Goal: Task Accomplishment & Management: Use online tool/utility

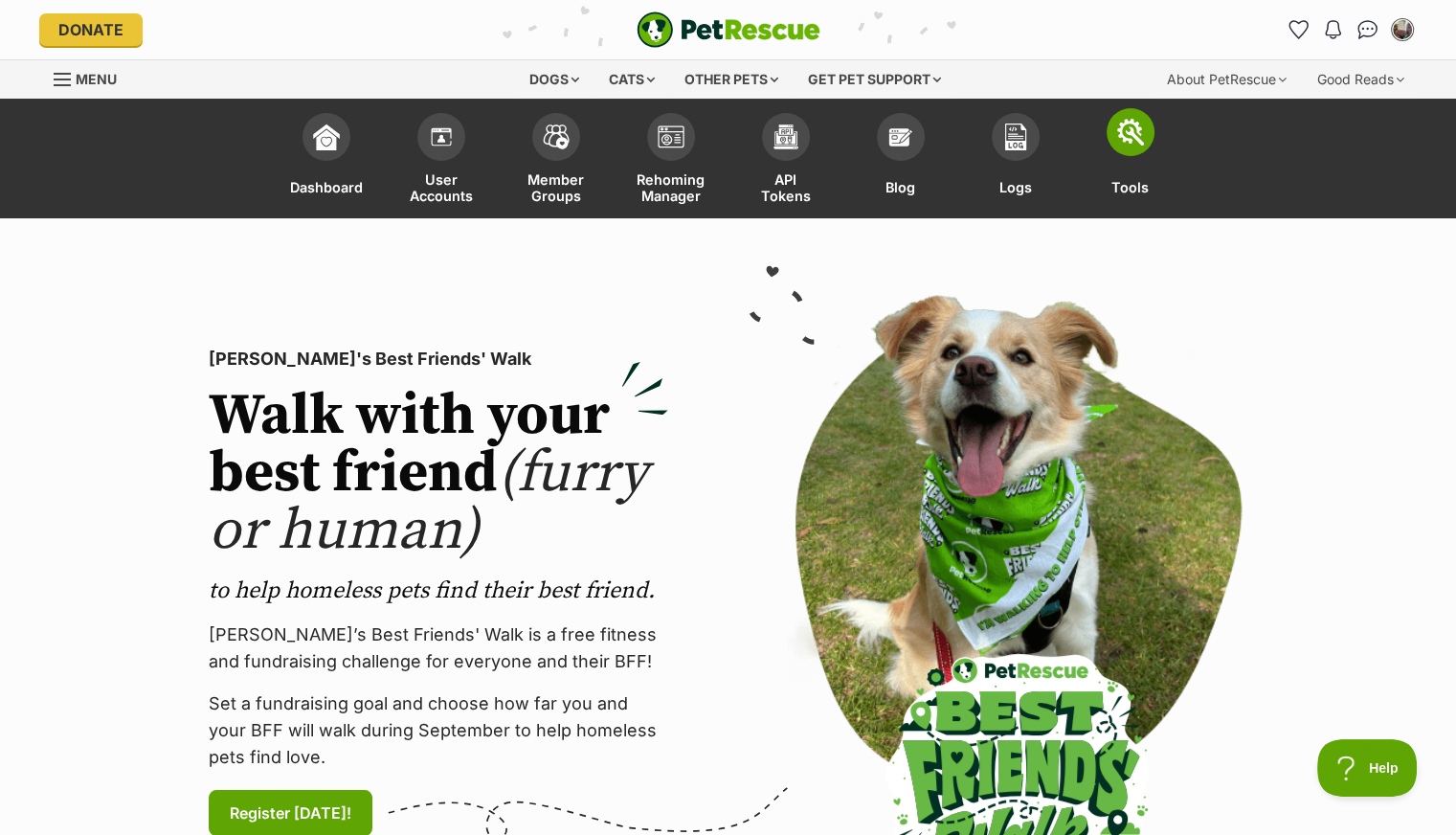
click at [1113, 153] on link "Tools" at bounding box center [1131, 161] width 115 height 115
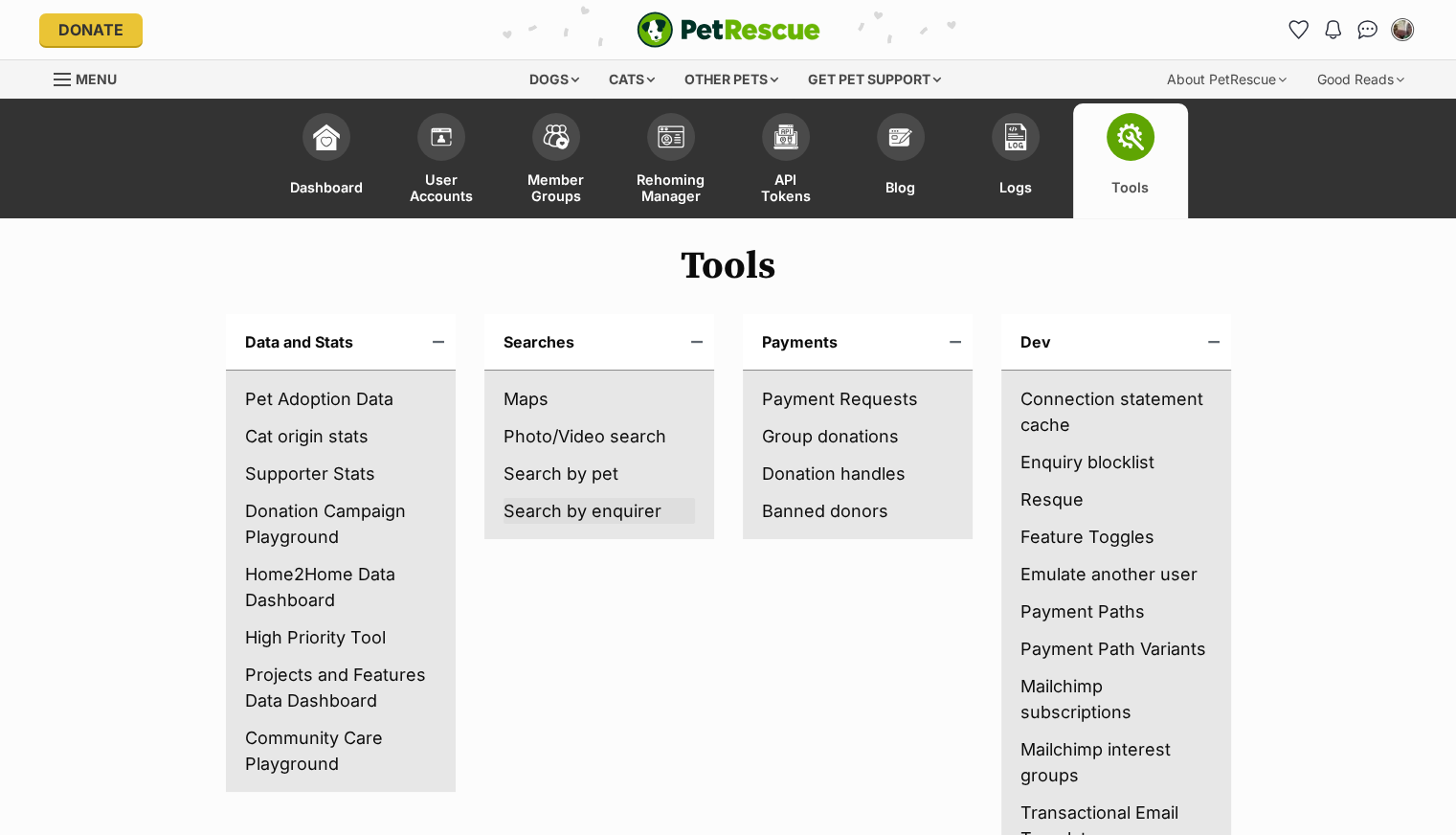
click at [598, 510] on link "Search by enquirer" at bounding box center [599, 511] width 192 height 26
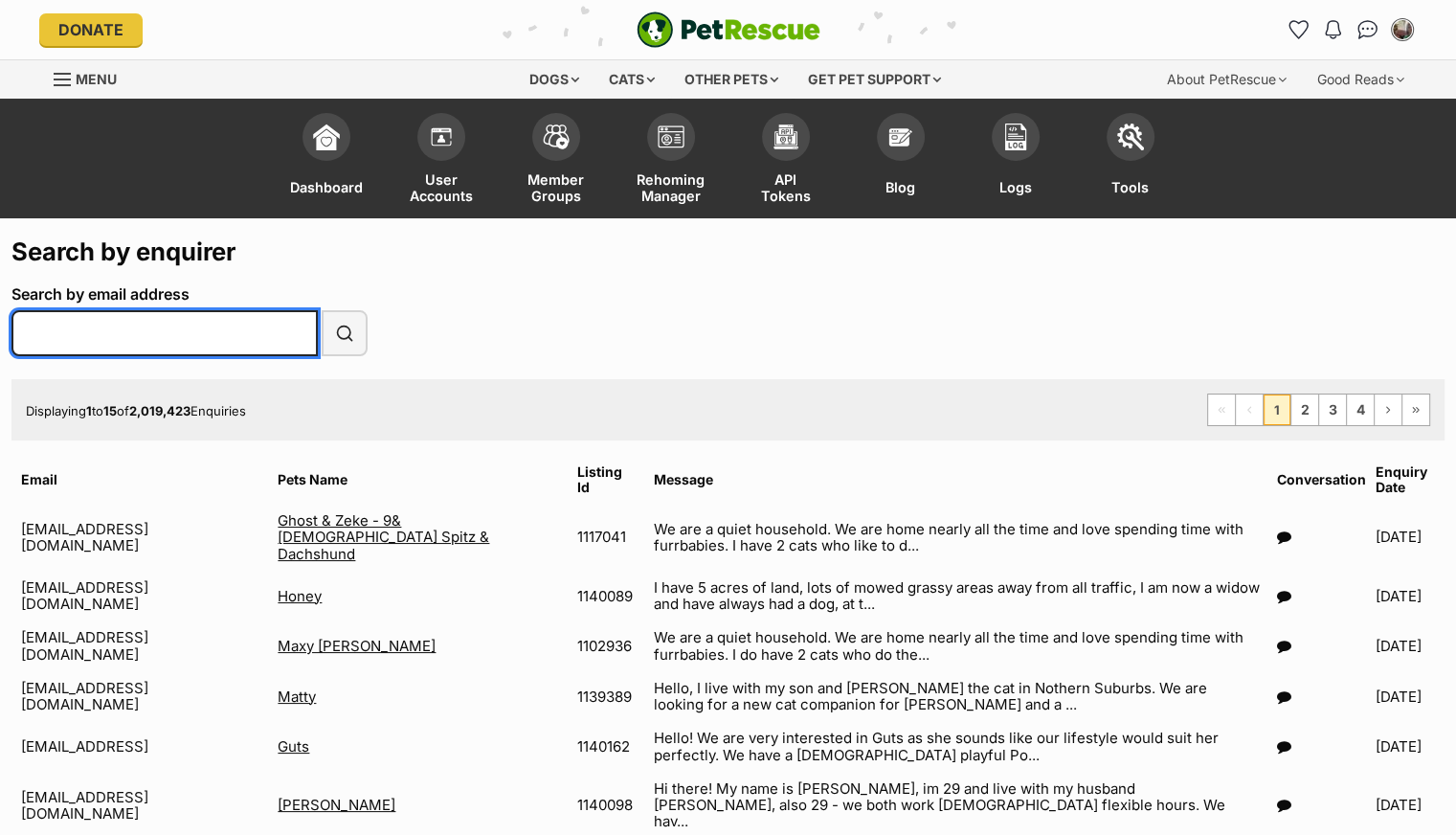
click at [78, 329] on input "Search by email address" at bounding box center [165, 333] width 306 height 46
paste input "shazza2911@yahoo.com.au"
type input "shazza2911@yahoo.com.au"
click at [322, 310] on button "Search" at bounding box center [345, 333] width 46 height 46
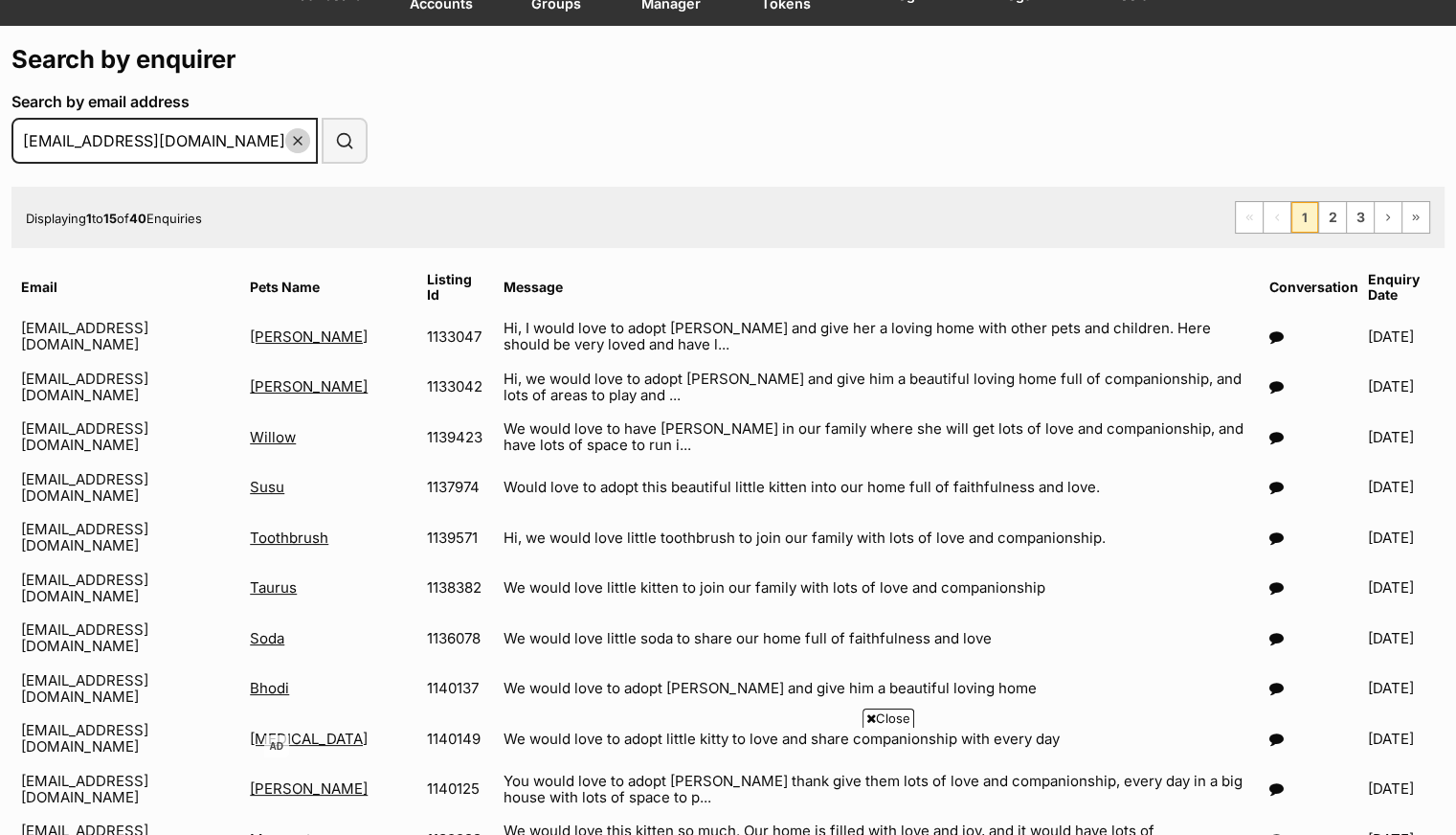
scroll to position [191, 0]
